Goal: Information Seeking & Learning: Learn about a topic

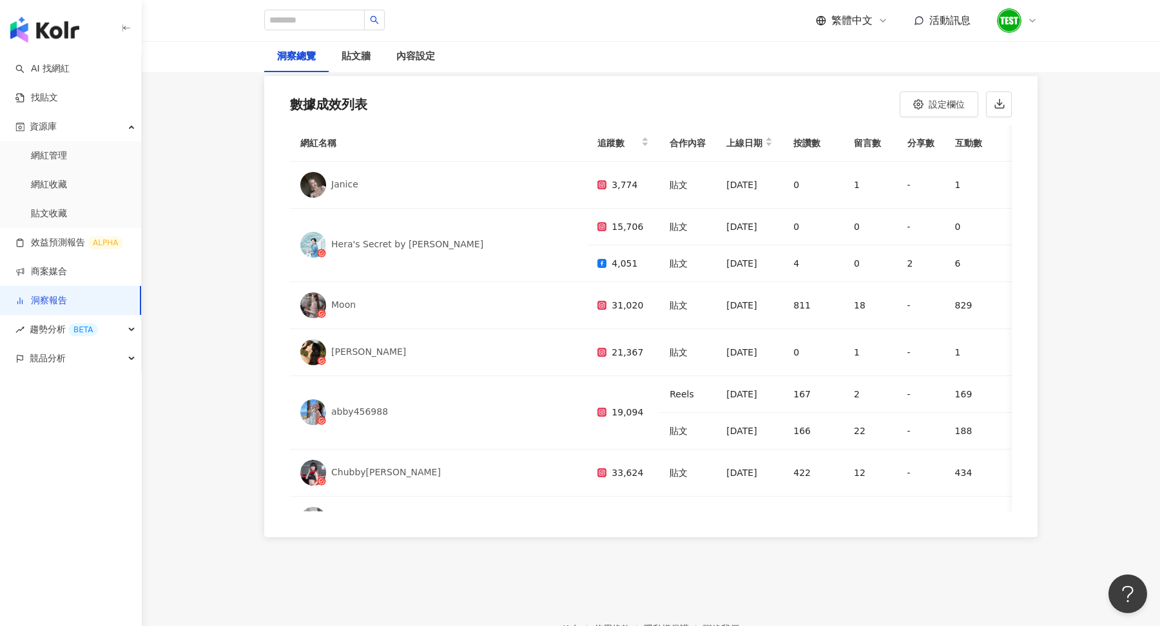
scroll to position [162, 0]
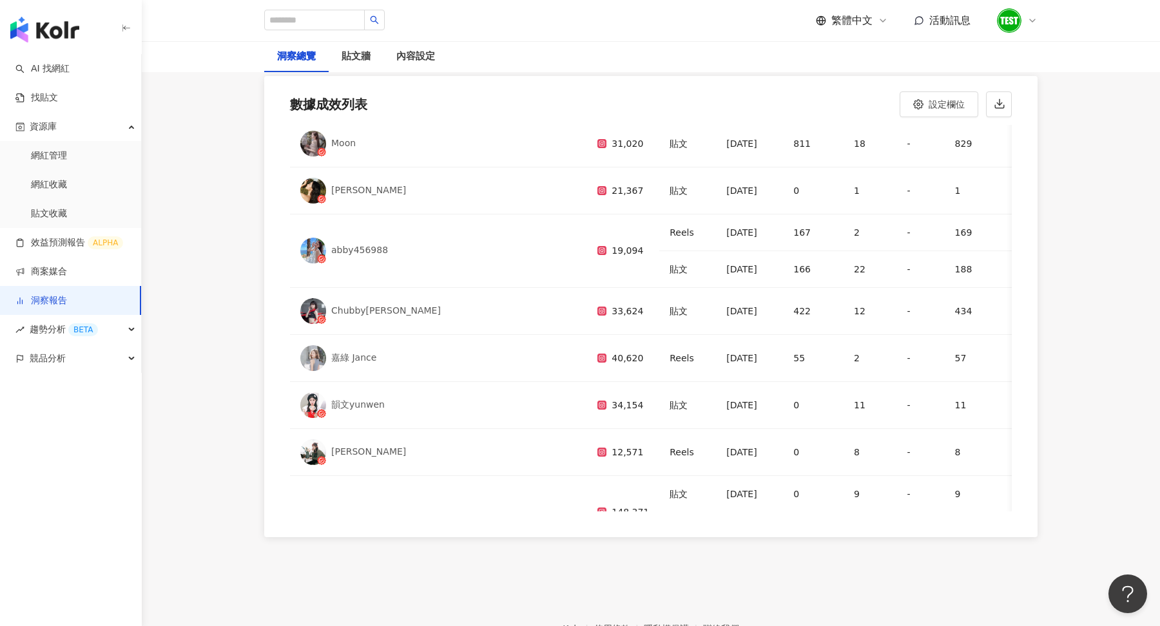
click at [61, 296] on link "洞察報告" at bounding box center [41, 301] width 52 height 13
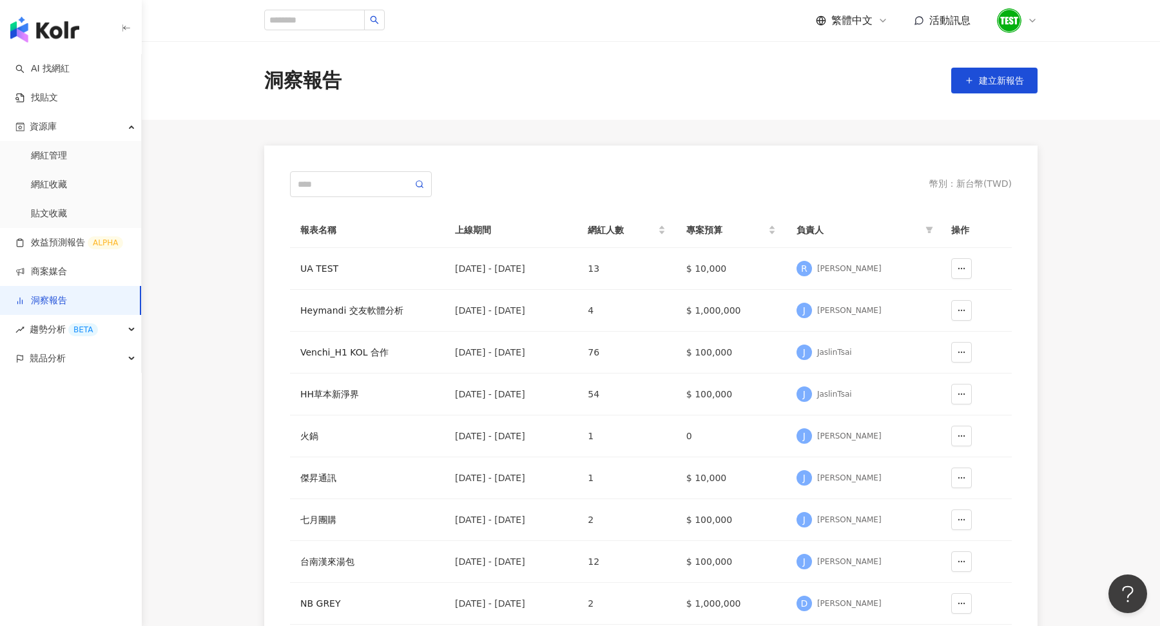
click at [1035, 19] on icon at bounding box center [1032, 20] width 10 height 10
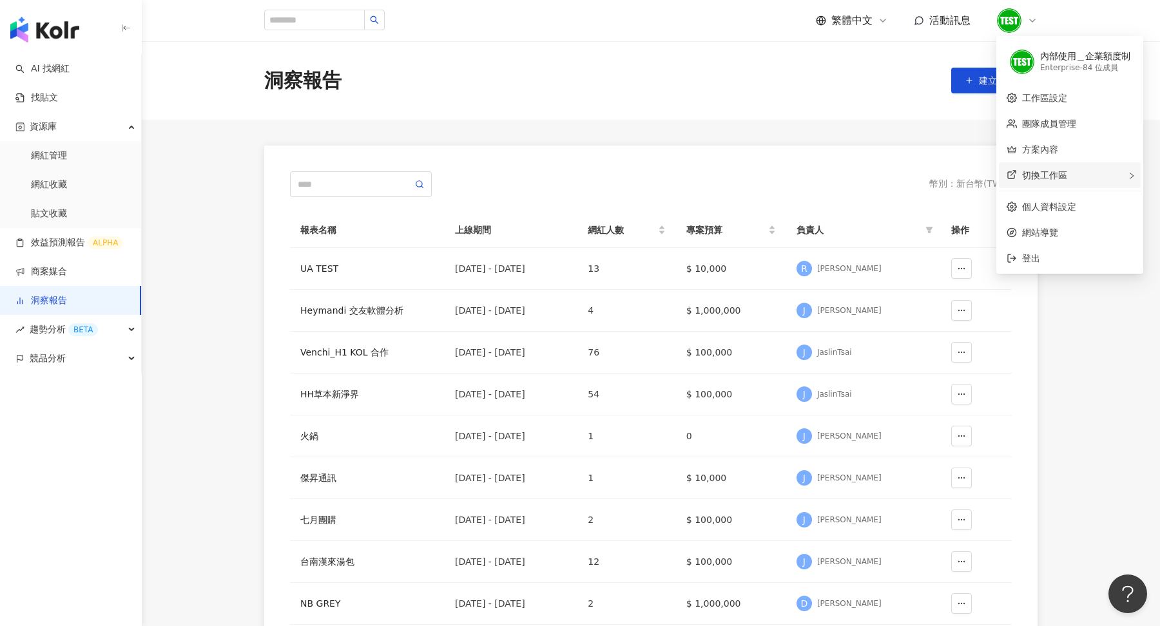
click at [1045, 173] on span "切換工作區" at bounding box center [1044, 175] width 45 height 10
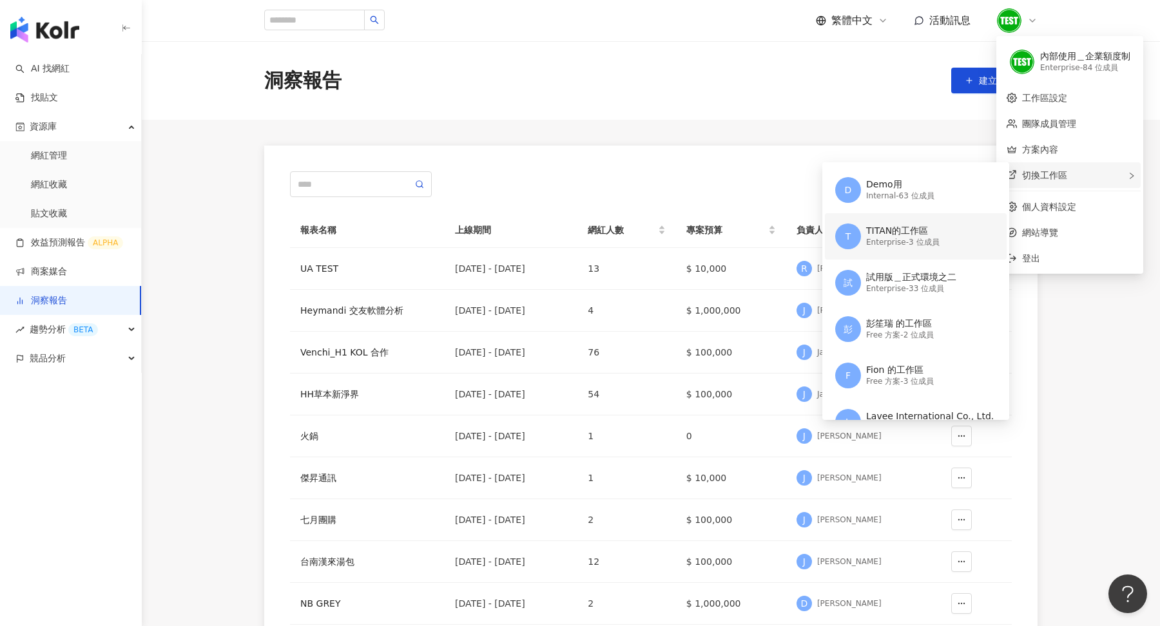
scroll to position [106, 0]
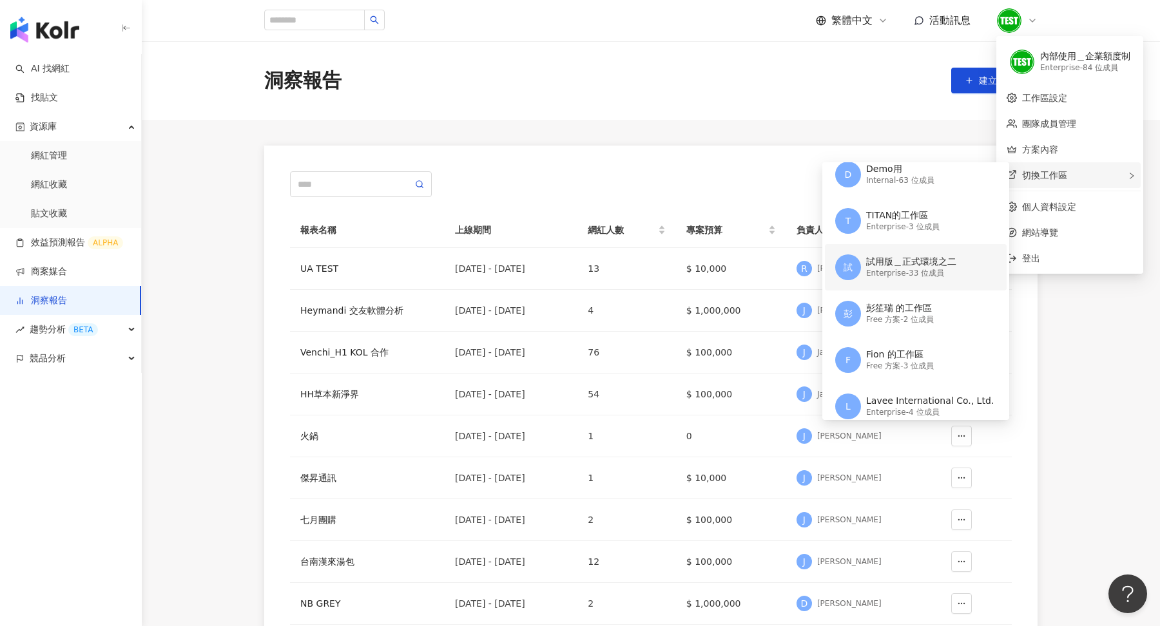
click at [904, 256] on div "試用版＿正式環境之二" at bounding box center [911, 262] width 90 height 13
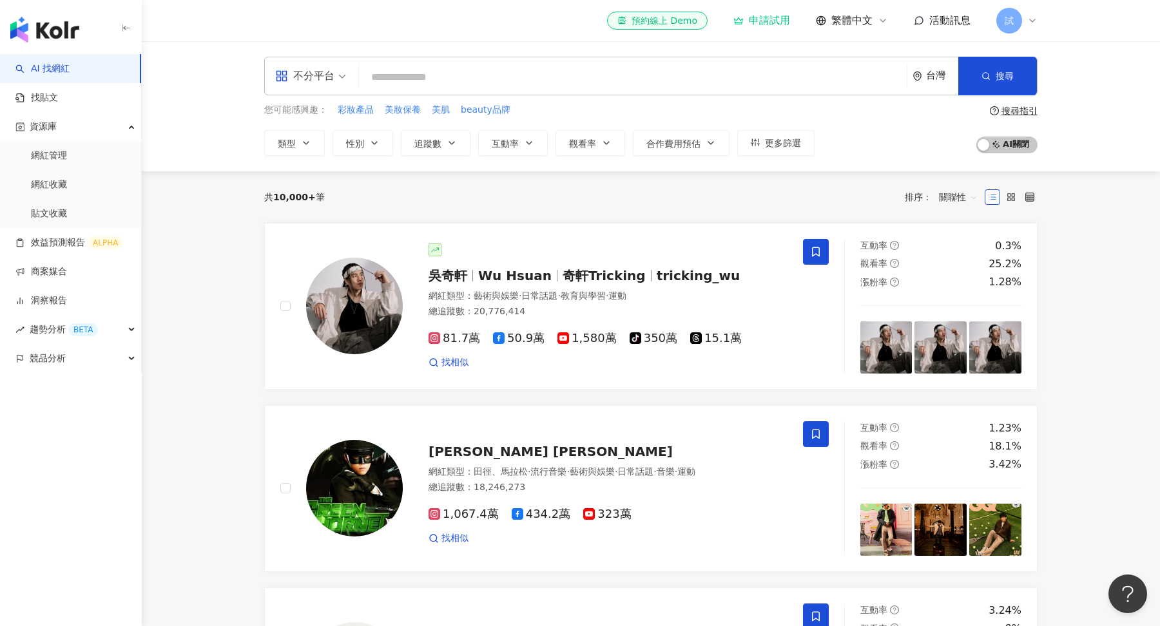
click at [1020, 23] on span "試" at bounding box center [1009, 21] width 26 height 26
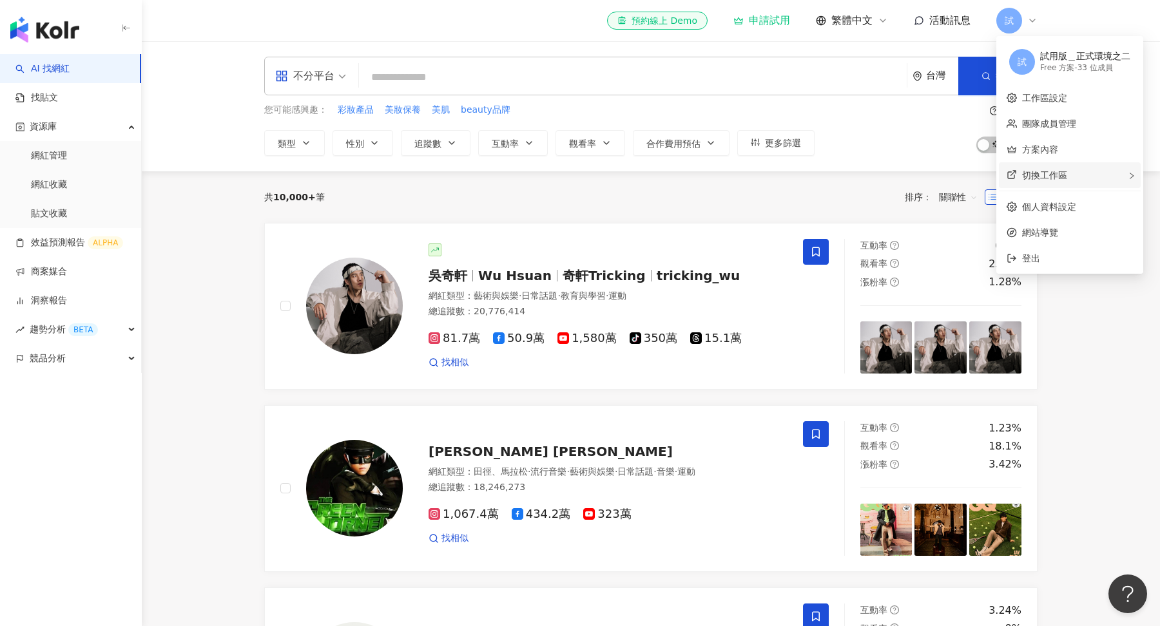
click at [1046, 172] on span "切換工作區" at bounding box center [1044, 175] width 45 height 10
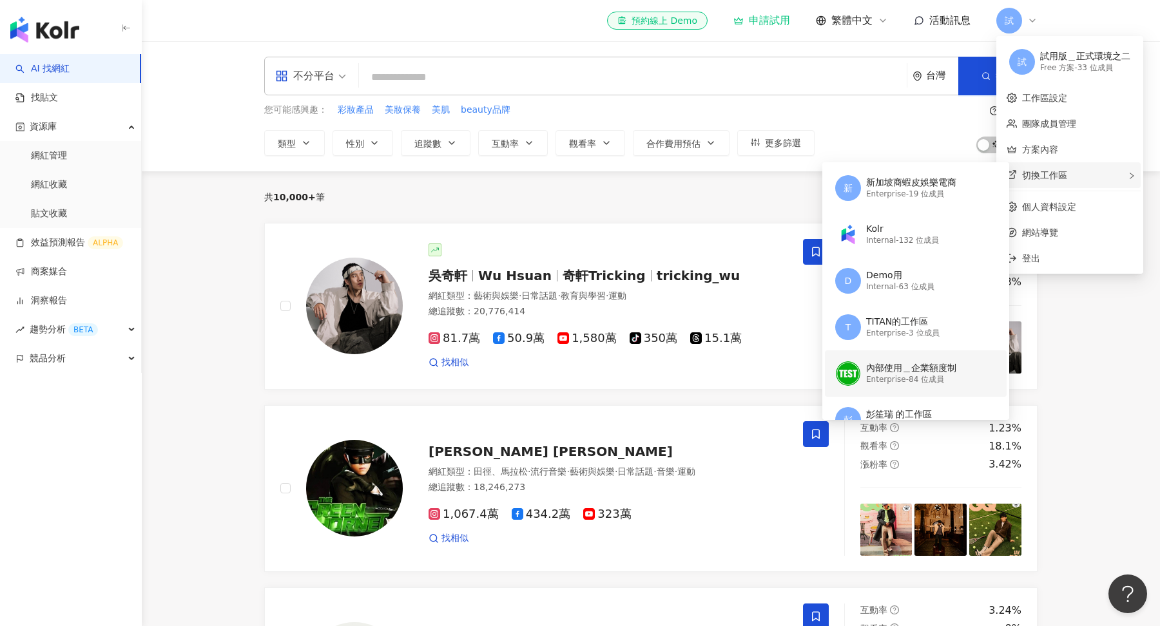
click at [911, 369] on div "內部使用＿企業額度制" at bounding box center [911, 368] width 90 height 13
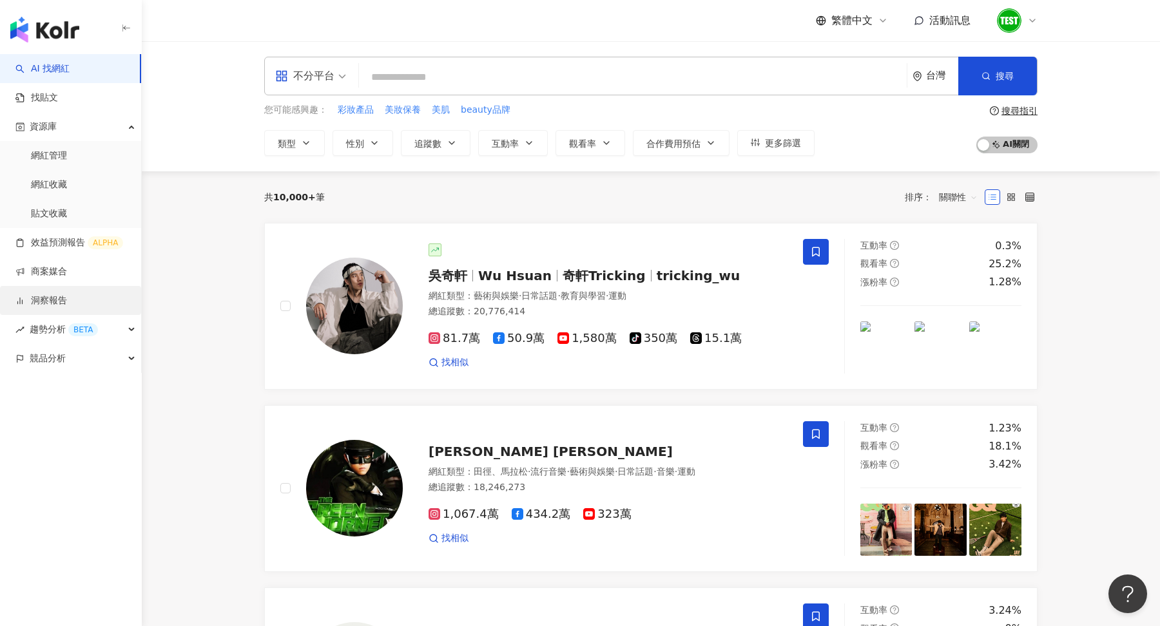
click at [57, 302] on link "洞察報告" at bounding box center [41, 301] width 52 height 13
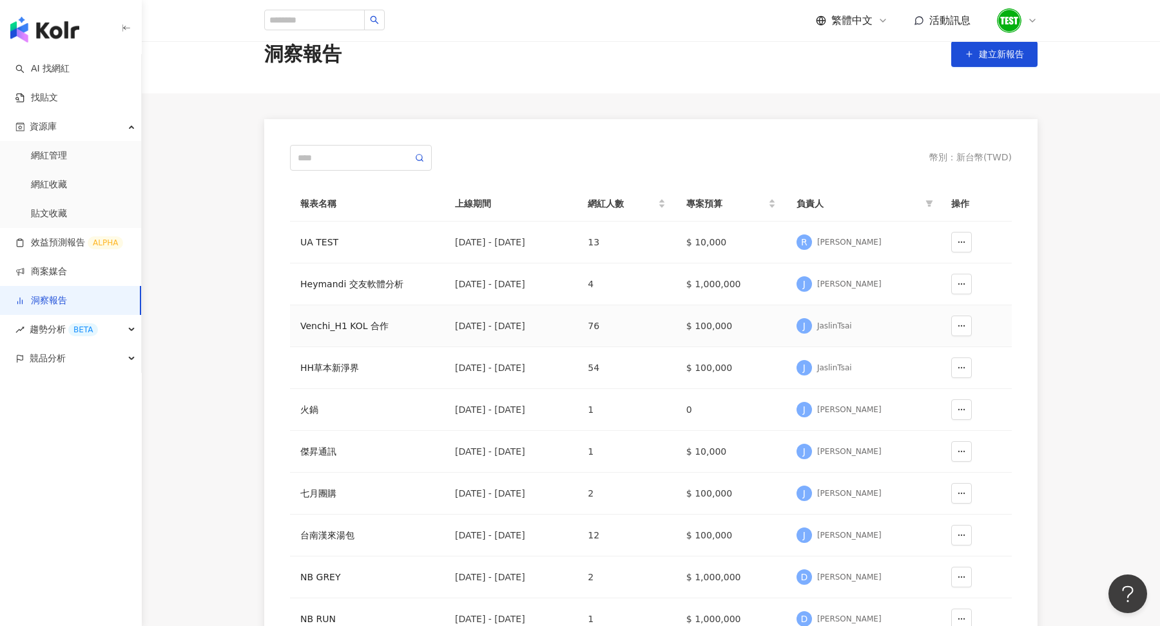
scroll to position [29, 0]
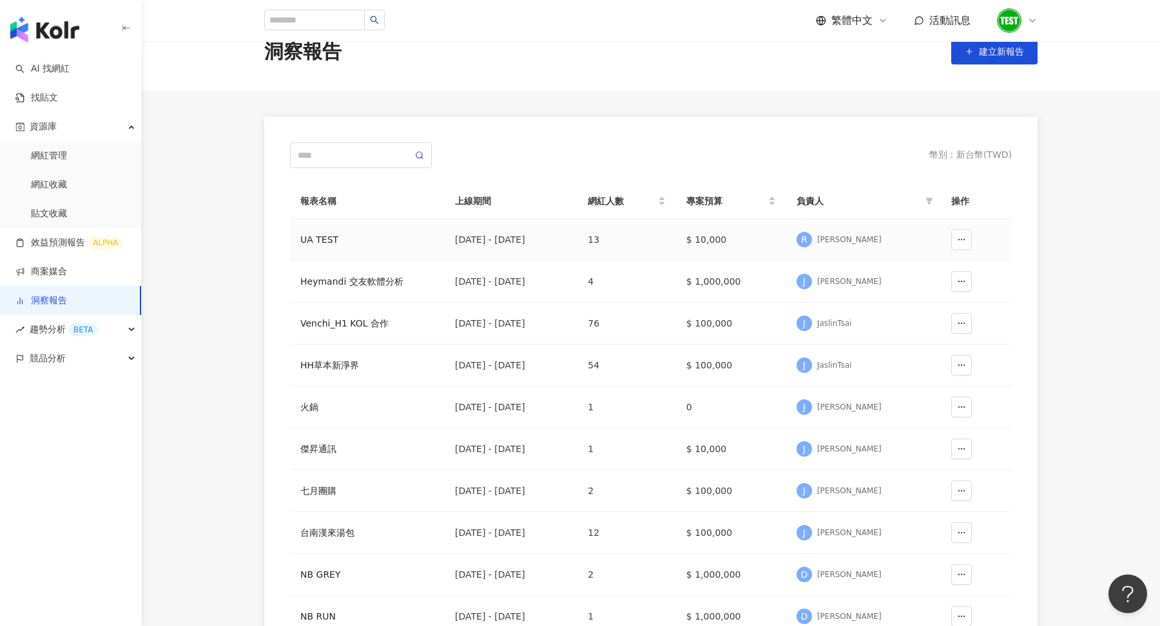
click at [306, 242] on div "UA TEST" at bounding box center [367, 240] width 134 height 14
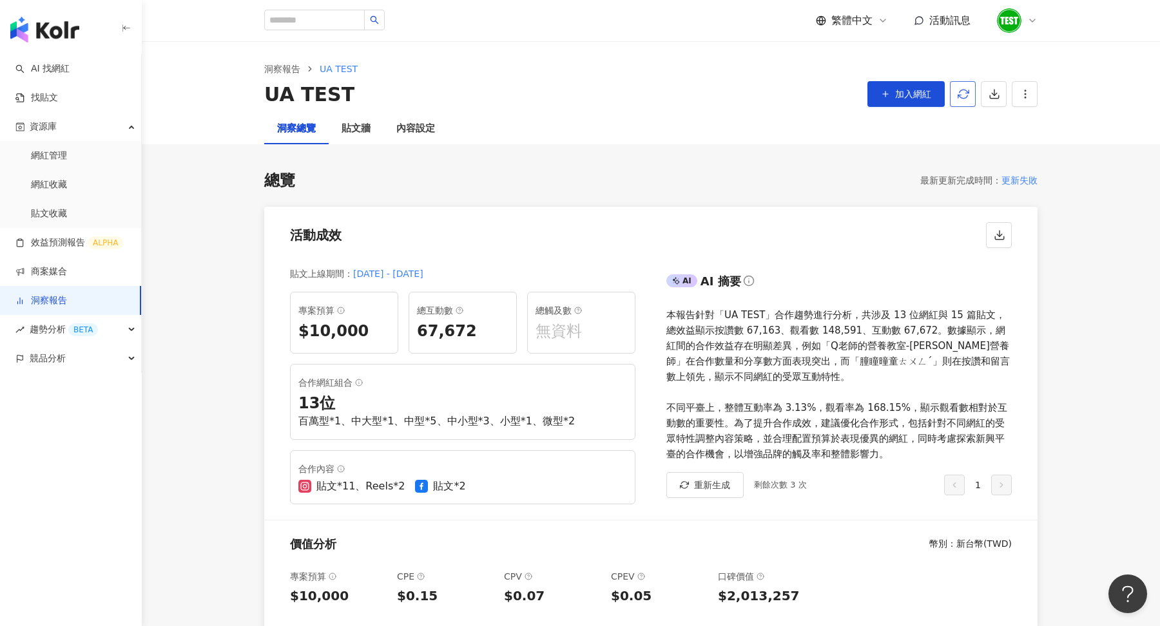
click at [957, 86] on button "button" at bounding box center [963, 94] width 26 height 26
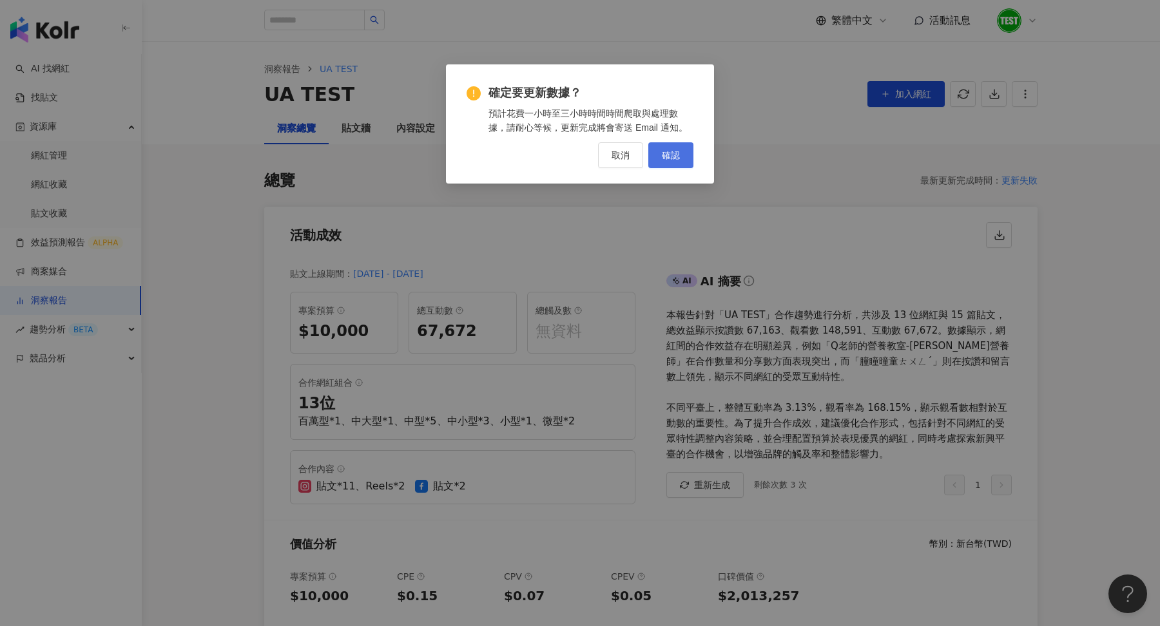
click at [693, 160] on button "確認" at bounding box center [670, 155] width 45 height 26
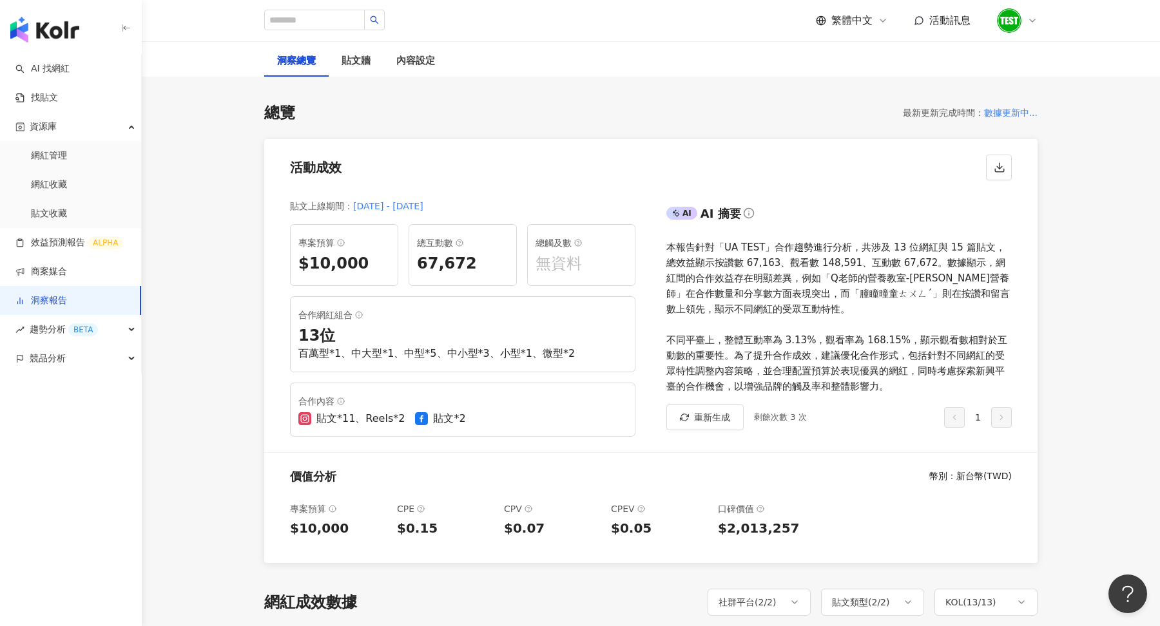
scroll to position [71, 0]
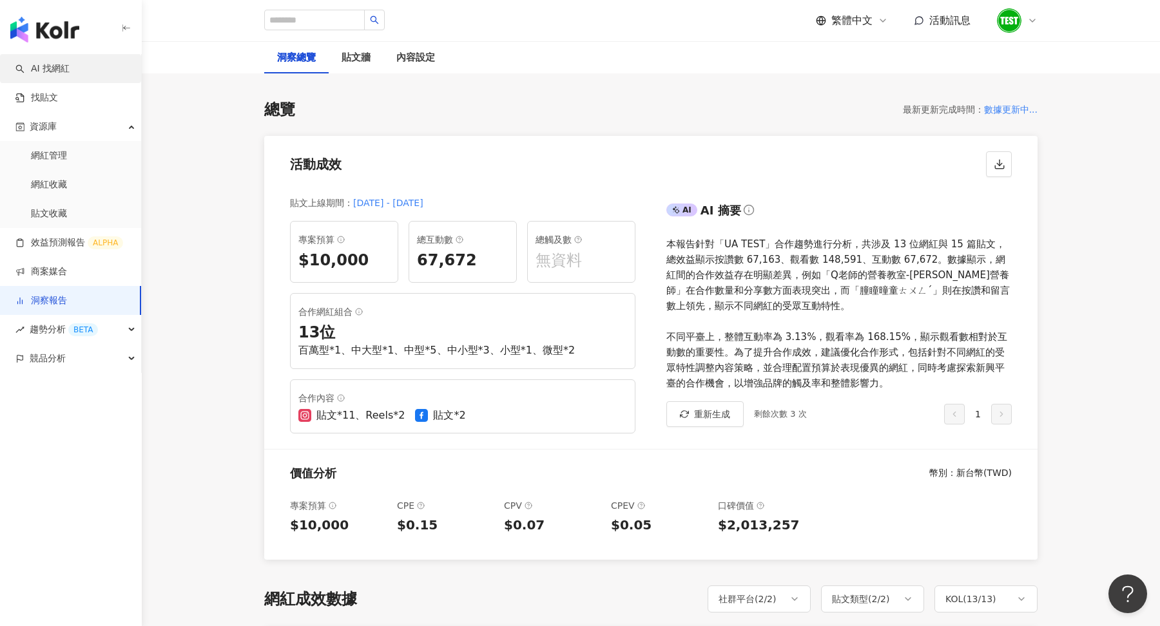
click at [55, 74] on link "AI 找網紅" at bounding box center [42, 69] width 54 height 13
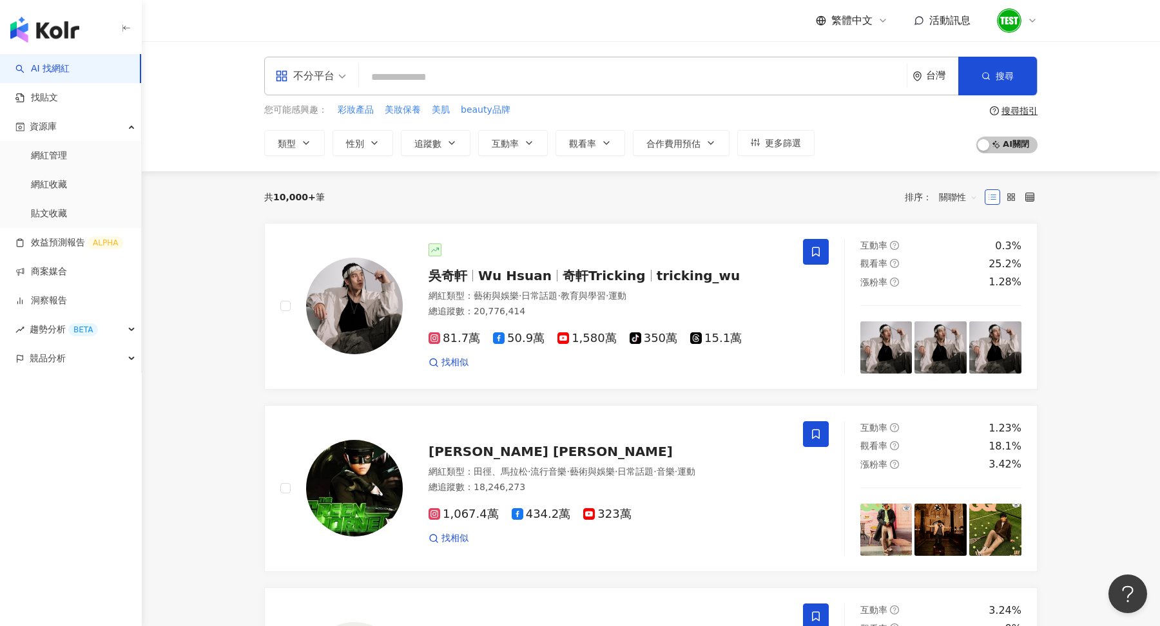
click at [566, 90] on div "不分平台 台灣 搜尋" at bounding box center [650, 76] width 773 height 39
click at [541, 82] on input "search" at bounding box center [632, 77] width 537 height 24
type input "*"
type input "***"
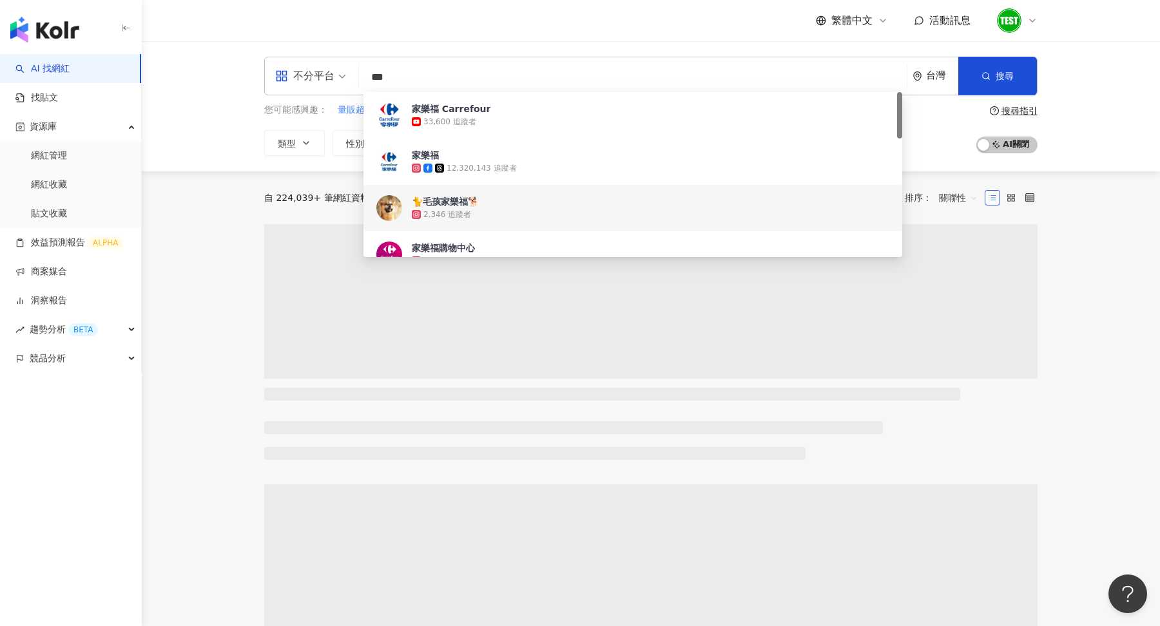
click at [1083, 173] on main "不分平台 *** 台灣 搜尋 a6578076-87a2-4cb6-ab11-220145609098 65e0c642-9897-4c98-8e59-fd6…" at bounding box center [651, 590] width 1018 height 1099
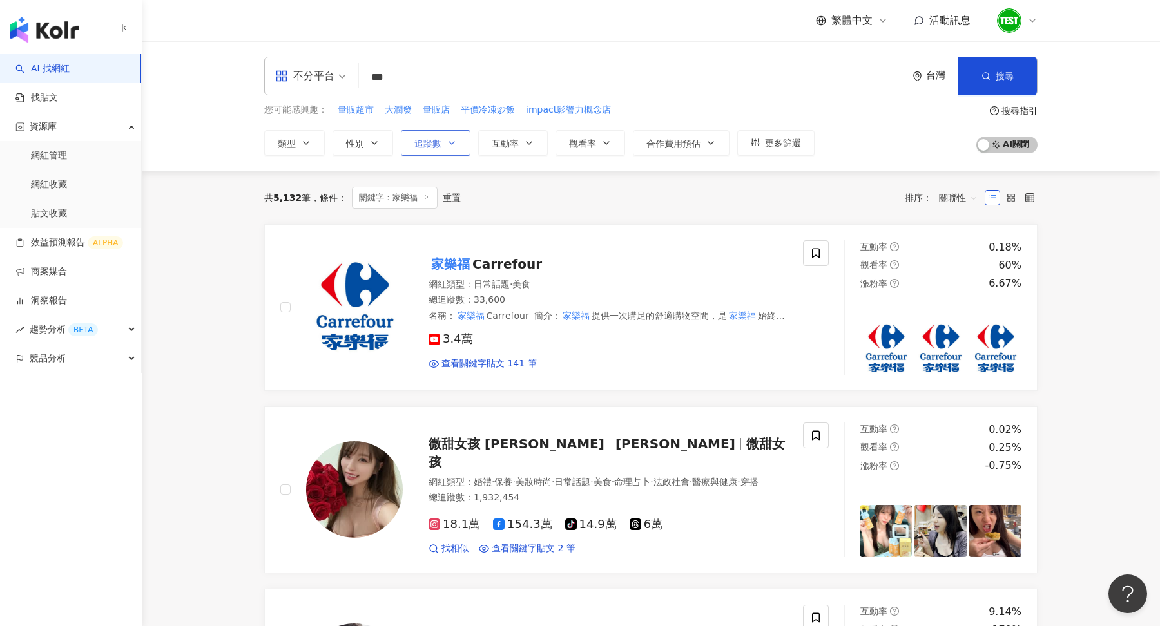
click at [436, 146] on span "追蹤數" at bounding box center [427, 144] width 27 height 10
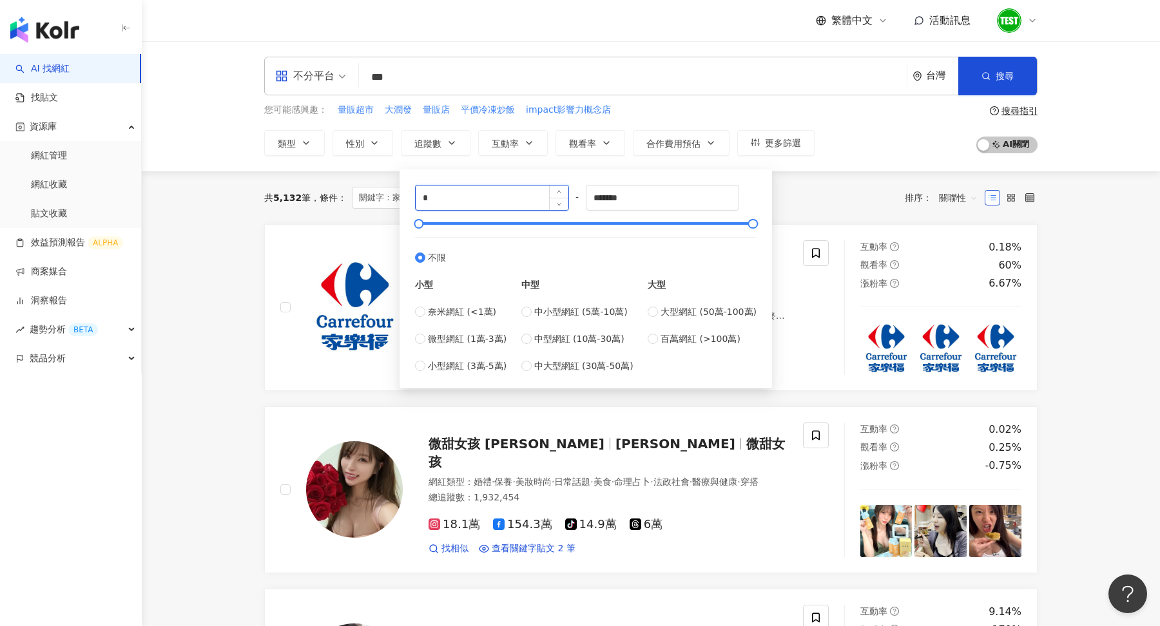
click at [469, 206] on input "*" at bounding box center [492, 198] width 153 height 24
type input "****"
type input "*****"
click at [859, 188] on div "共 5,132 筆 條件 ： 關鍵字：家樂福 重置 排序： 關聯性" at bounding box center [650, 198] width 773 height 22
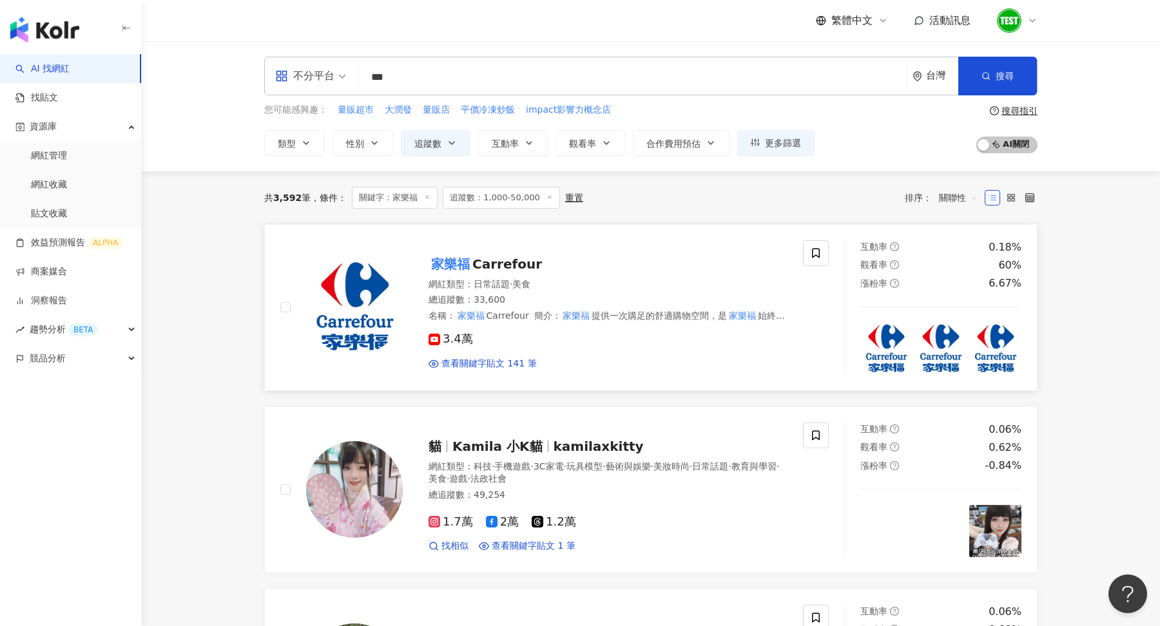
scroll to position [97, 0]
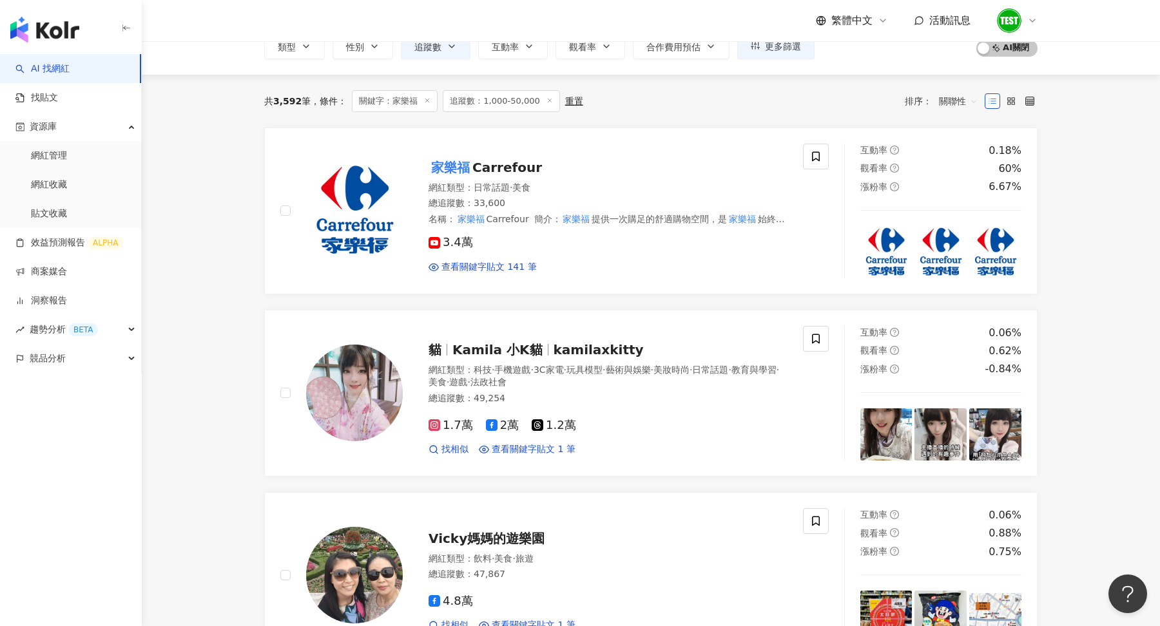
click at [958, 102] on span "關聯性" at bounding box center [958, 101] width 39 height 21
click at [965, 242] on div "關鍵字" at bounding box center [958, 236] width 32 height 14
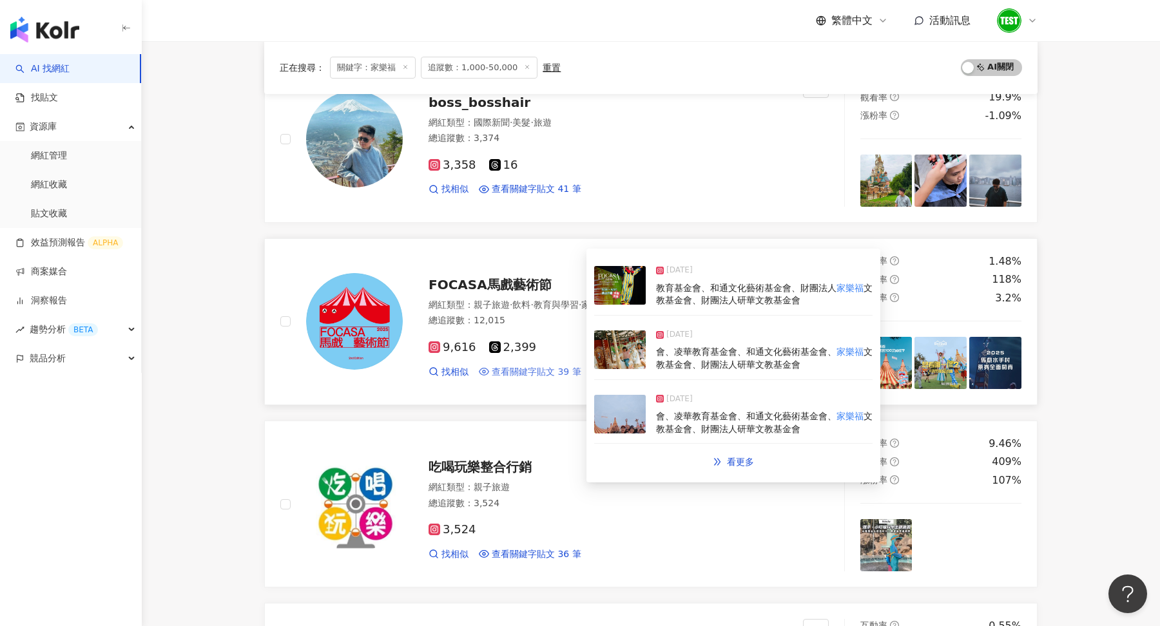
scroll to position [2056, 0]
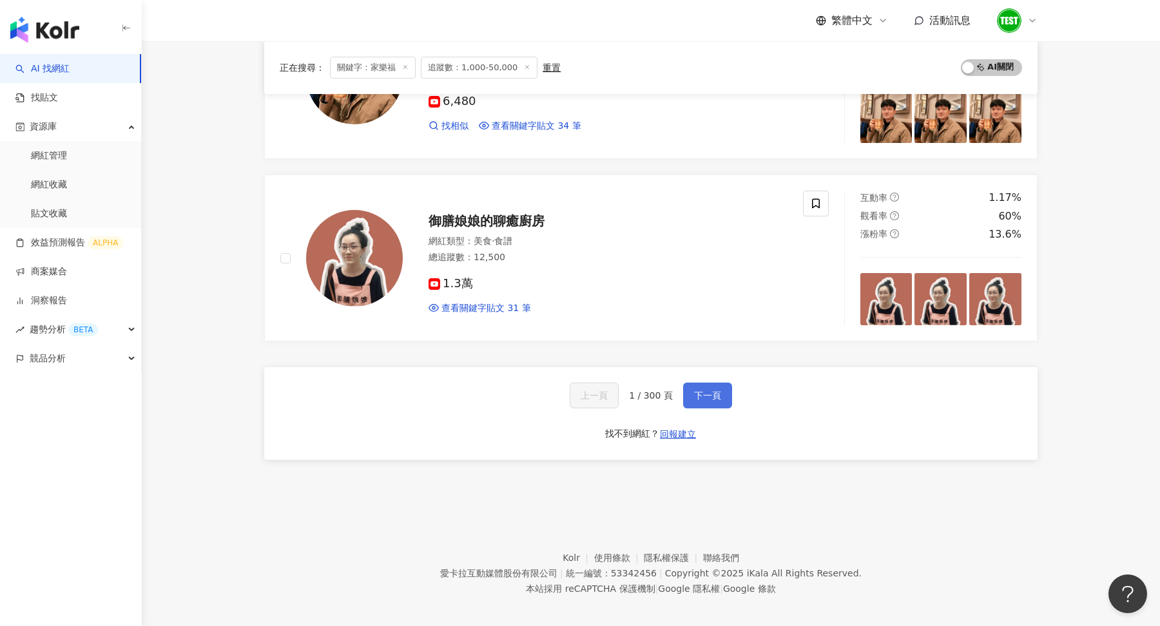
click at [695, 391] on span "下一頁" at bounding box center [707, 396] width 27 height 10
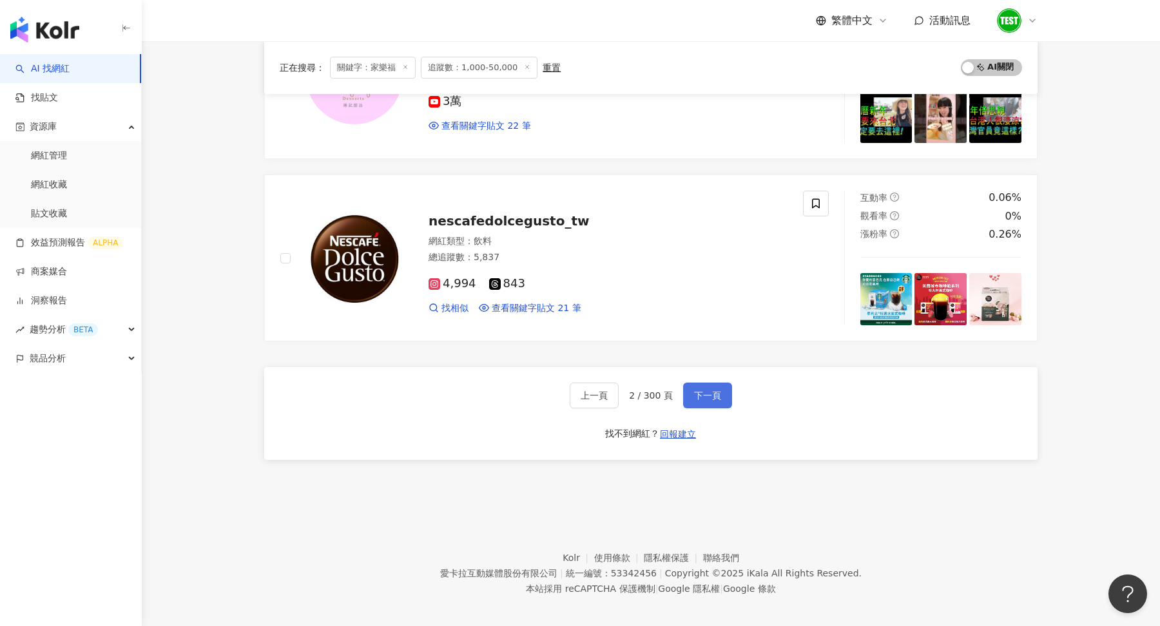
click at [722, 393] on button "下一頁" at bounding box center [707, 396] width 49 height 26
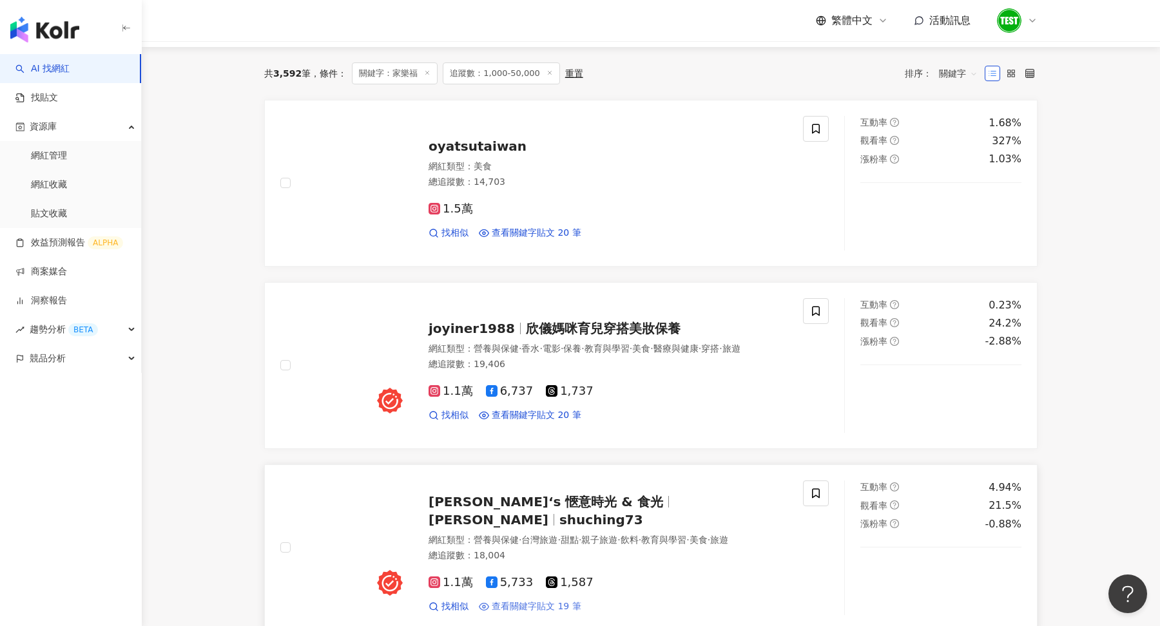
scroll to position [0, 0]
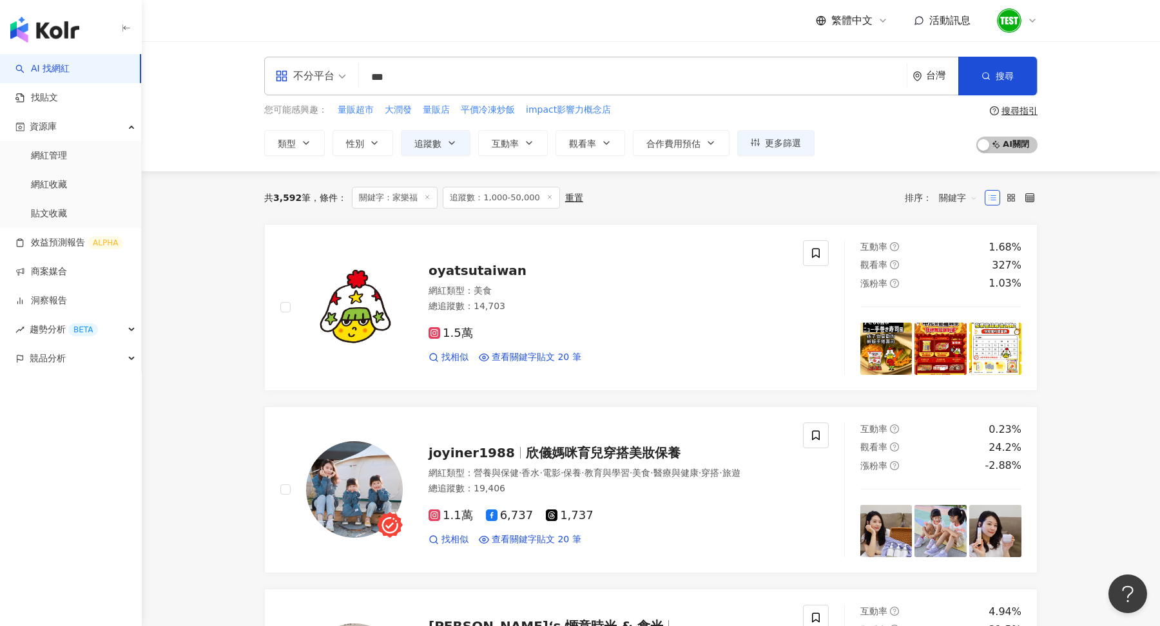
click at [409, 74] on input "***" at bounding box center [632, 77] width 537 height 24
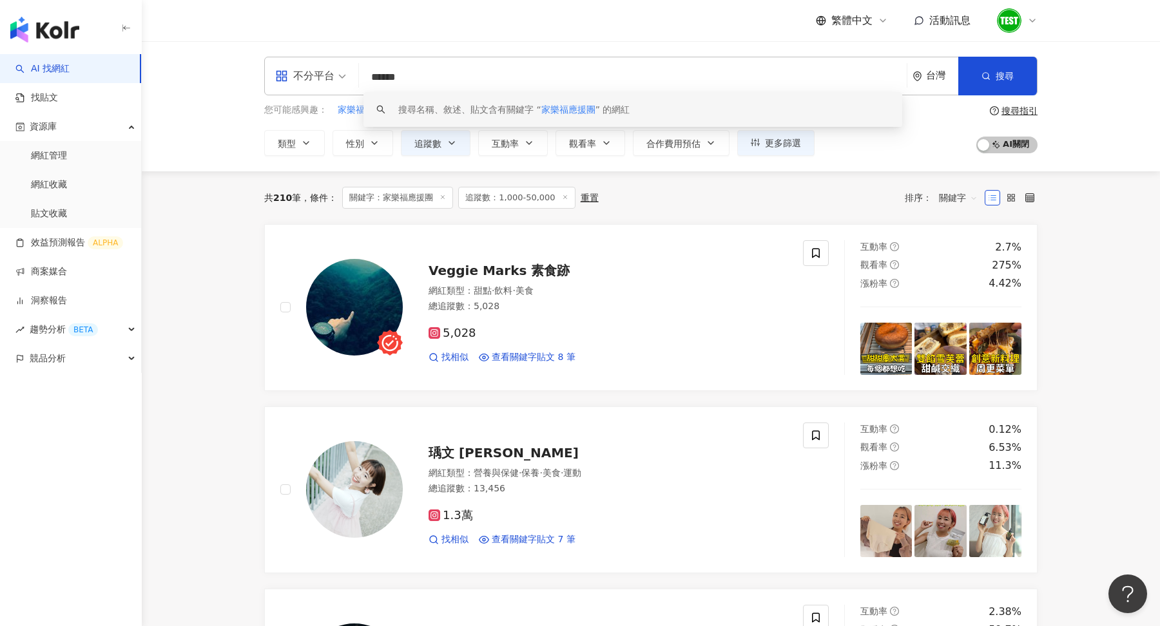
type input "******"
click at [739, 222] on div "共 210 筆 條件 ： 關鍵字：家樂福應援團 追蹤數：1,000-50,000 重置 排序： 關鍵字" at bounding box center [650, 197] width 773 height 53
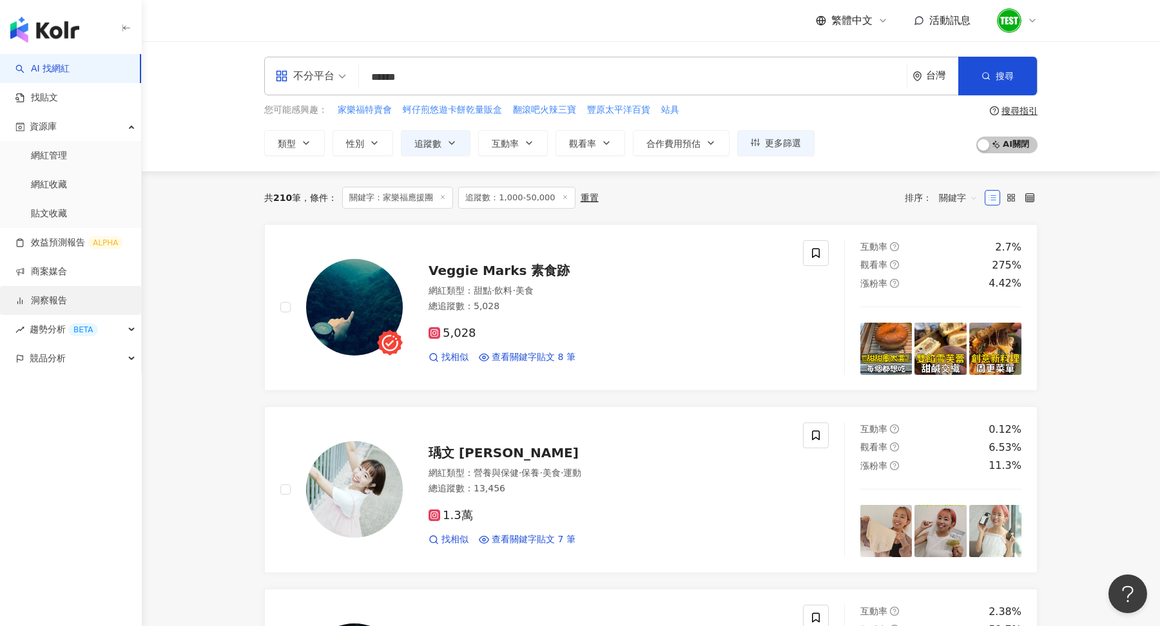
click at [53, 299] on link "洞察報告" at bounding box center [41, 301] width 52 height 13
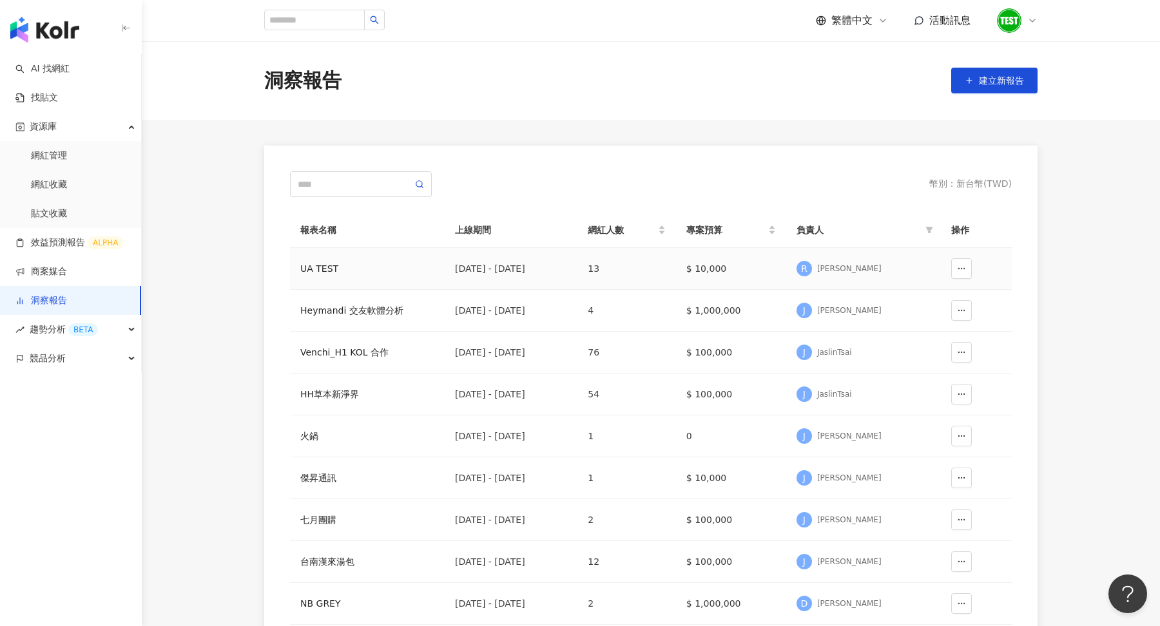
click at [324, 271] on div "UA TEST" at bounding box center [367, 269] width 134 height 14
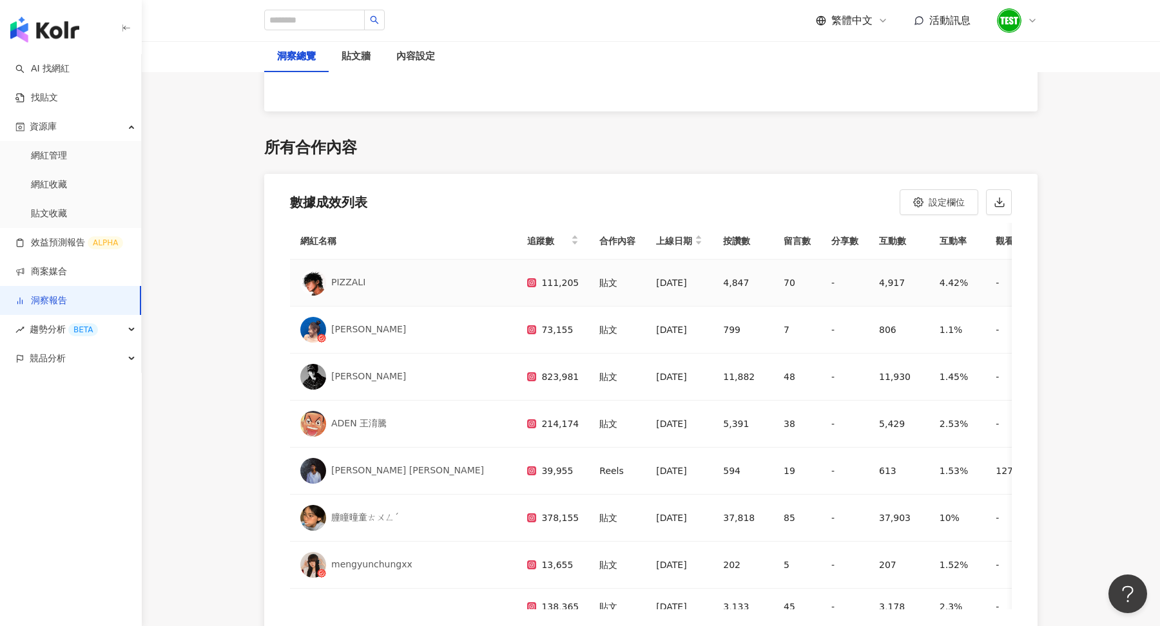
click at [316, 281] on img at bounding box center [313, 283] width 26 height 26
click at [343, 327] on div "[PERSON_NAME]" at bounding box center [368, 330] width 75 height 13
click at [356, 371] on div "[PERSON_NAME]" at bounding box center [368, 377] width 75 height 13
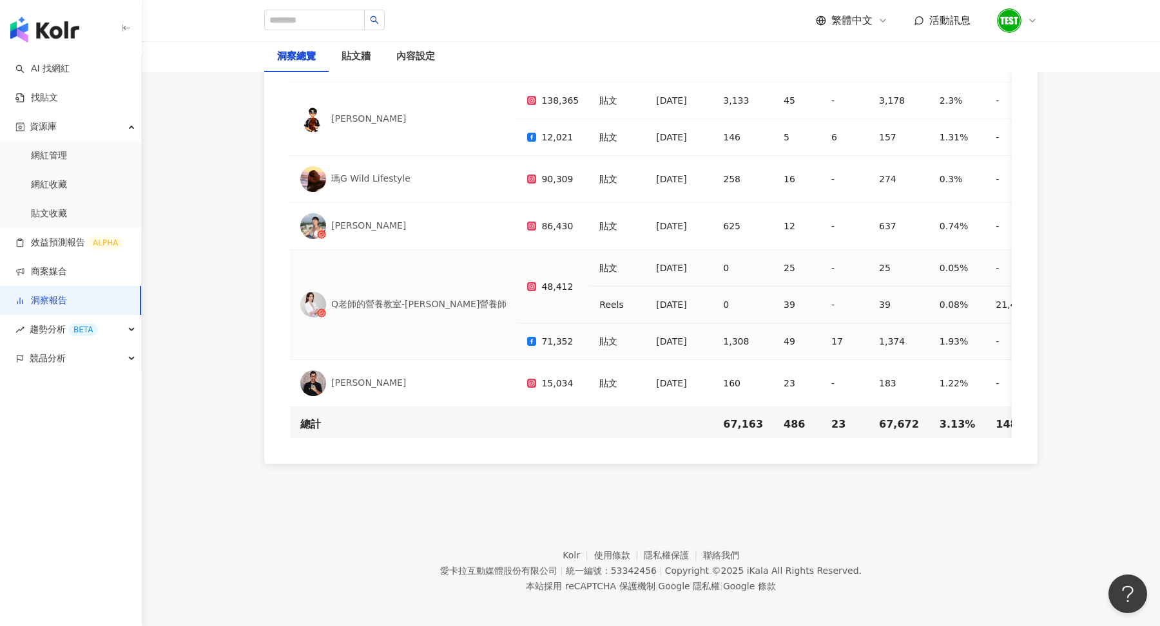
scroll to position [304, 0]
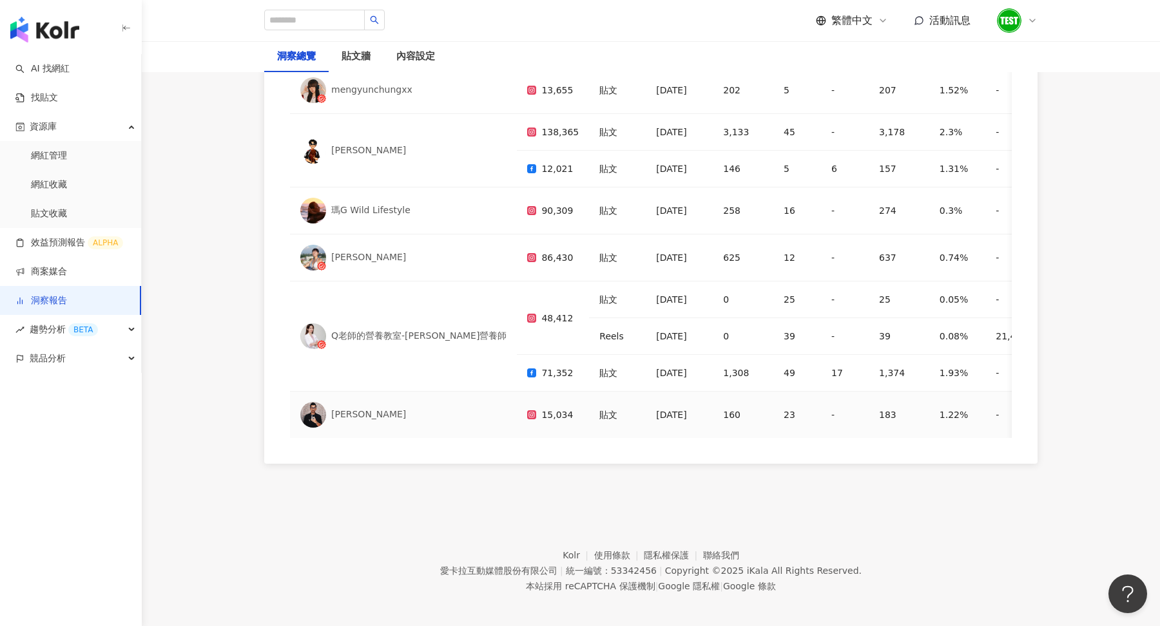
click at [367, 409] on div "[PERSON_NAME]" at bounding box center [368, 415] width 75 height 13
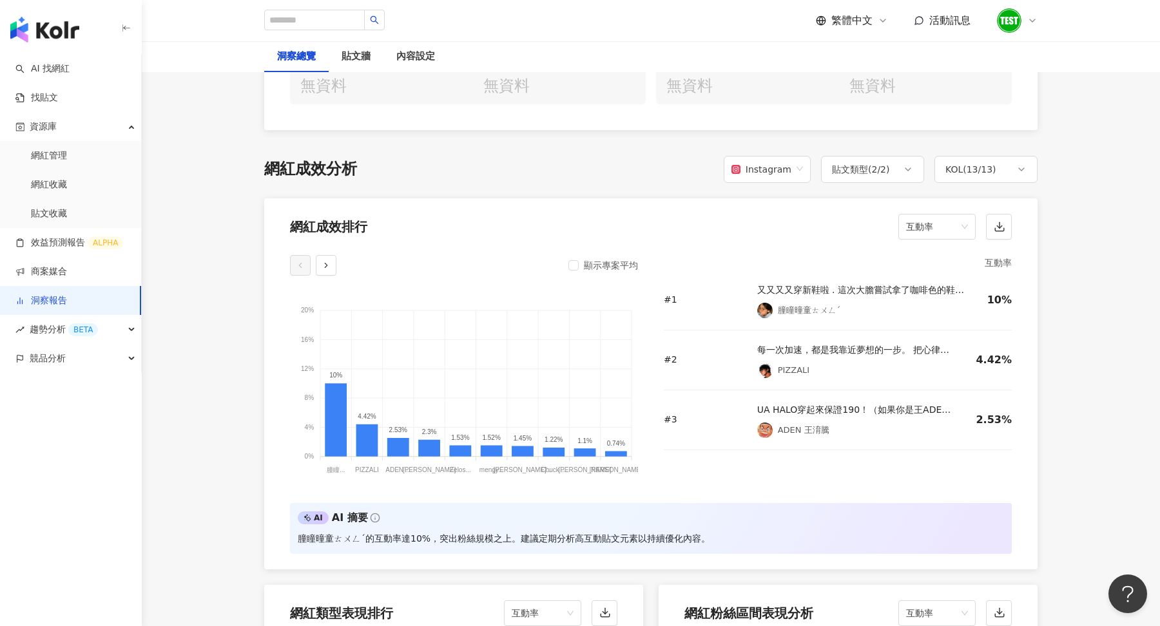
scroll to position [666, 0]
